Goal: Information Seeking & Learning: Learn about a topic

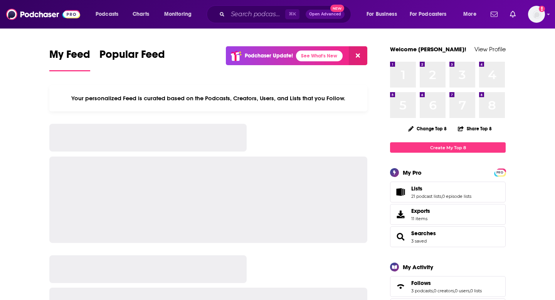
click at [300, 14] on span "⌘ K" at bounding box center [295, 14] width 20 height 10
click at [249, 15] on input "Search podcasts, credits, & more..." at bounding box center [256, 14] width 57 height 12
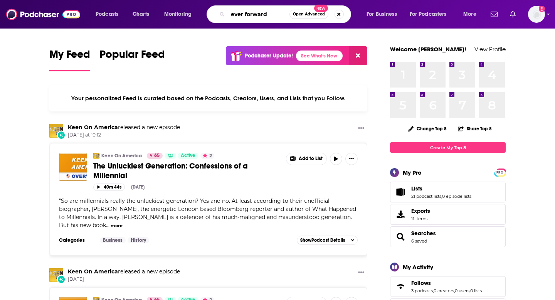
type input "ever forward"
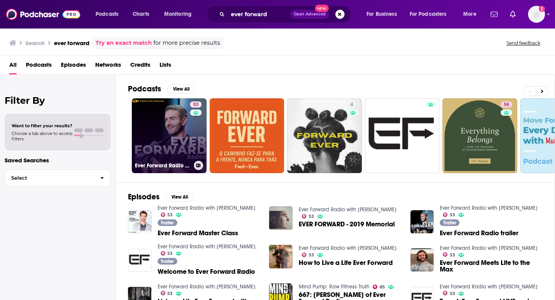
click at [174, 135] on link "53 Ever Forward Radio with [PERSON_NAME]" at bounding box center [169, 135] width 75 height 75
